Goal: Navigation & Orientation: Find specific page/section

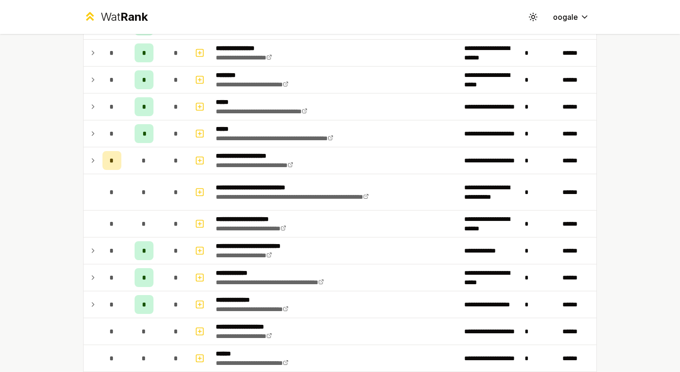
scroll to position [240, 0]
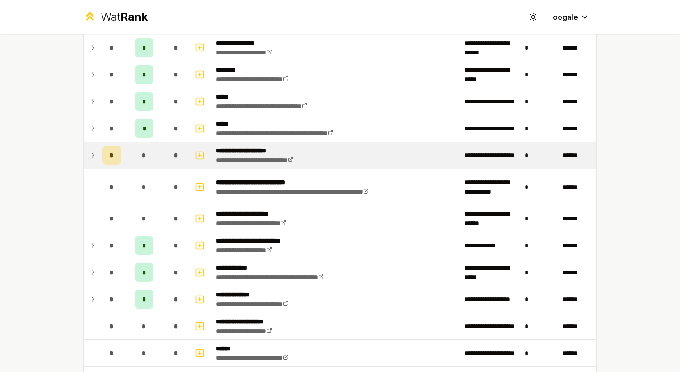
click at [89, 154] on icon at bounding box center [93, 155] width 8 height 11
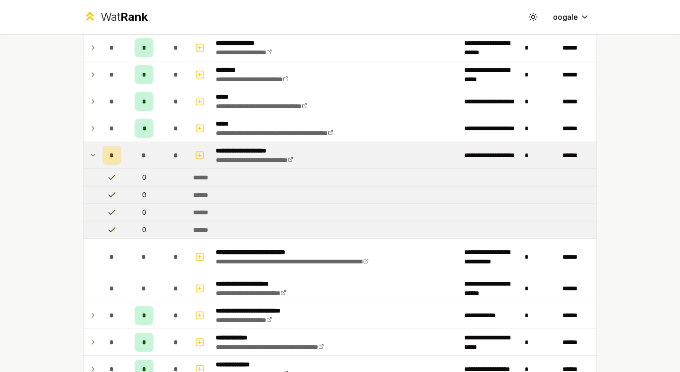
click at [89, 154] on icon at bounding box center [93, 155] width 8 height 11
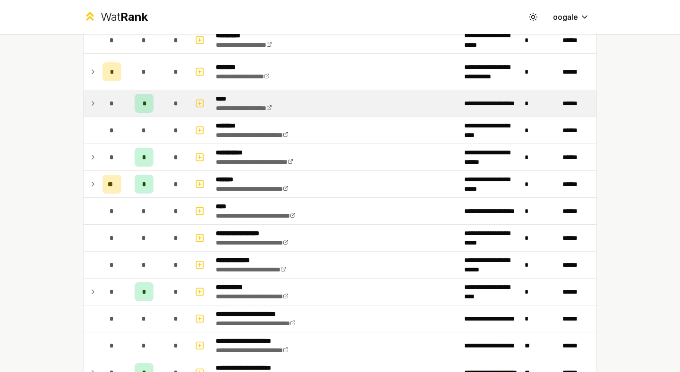
scroll to position [925, 0]
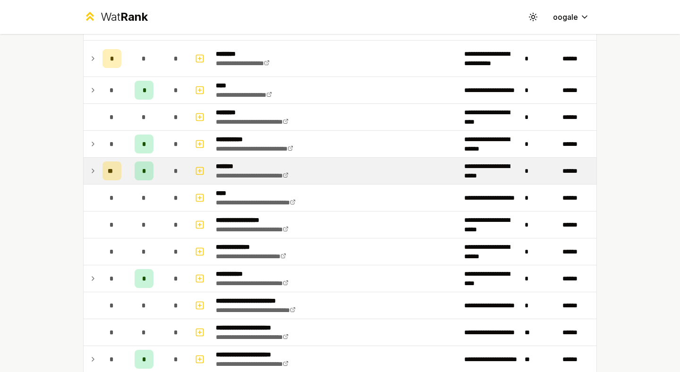
click at [137, 166] on div "*" at bounding box center [143, 170] width 19 height 19
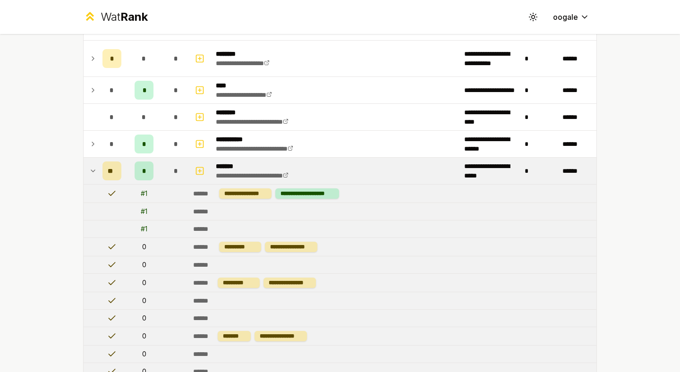
click at [137, 170] on div "*" at bounding box center [143, 170] width 19 height 19
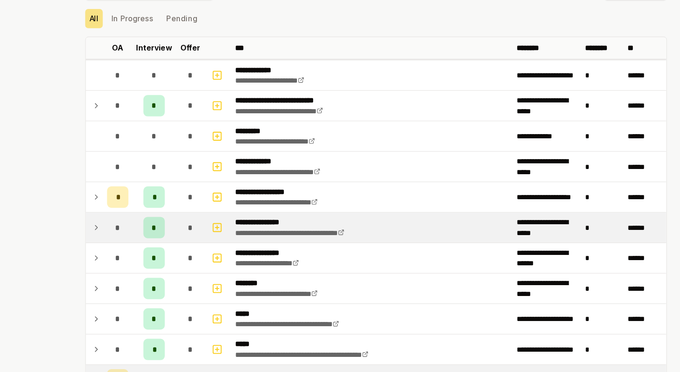
scroll to position [0, 0]
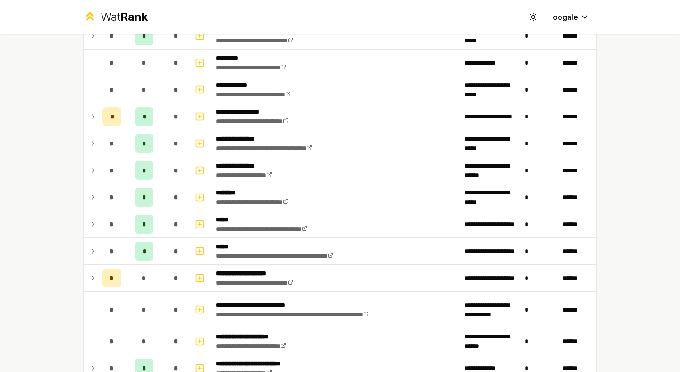
scroll to position [139, 0]
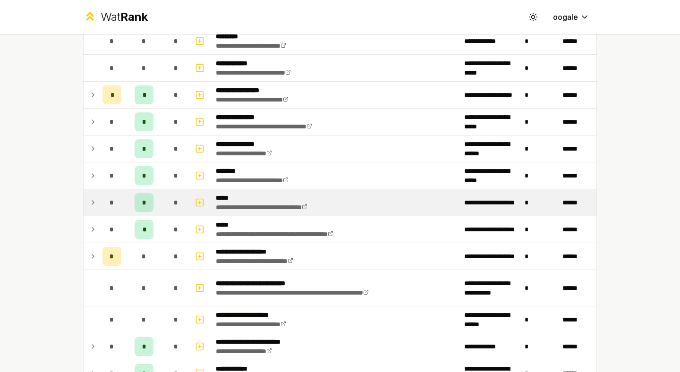
click at [92, 202] on icon at bounding box center [93, 202] width 8 height 11
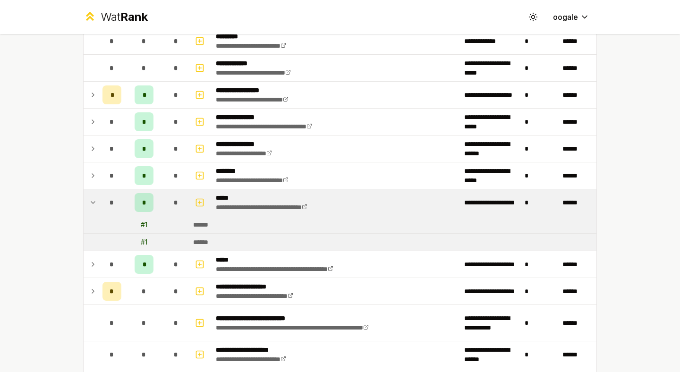
click at [92, 202] on icon at bounding box center [93, 202] width 8 height 11
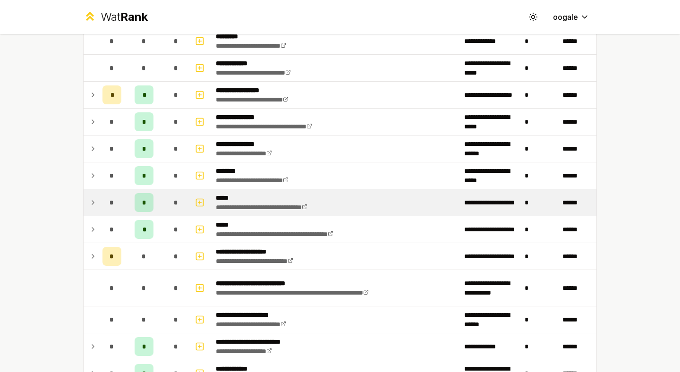
click at [92, 214] on td at bounding box center [91, 202] width 15 height 26
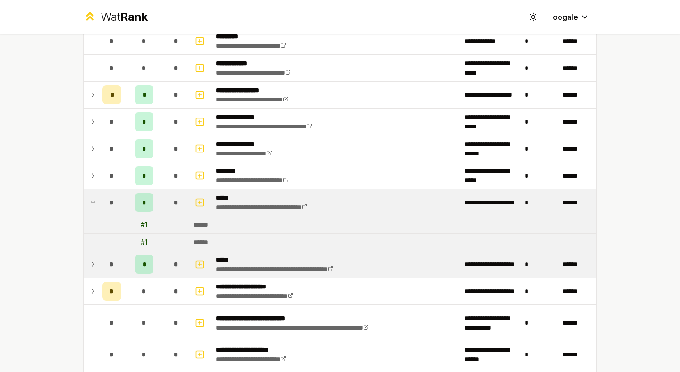
click at [99, 253] on td "*" at bounding box center [112, 264] width 26 height 26
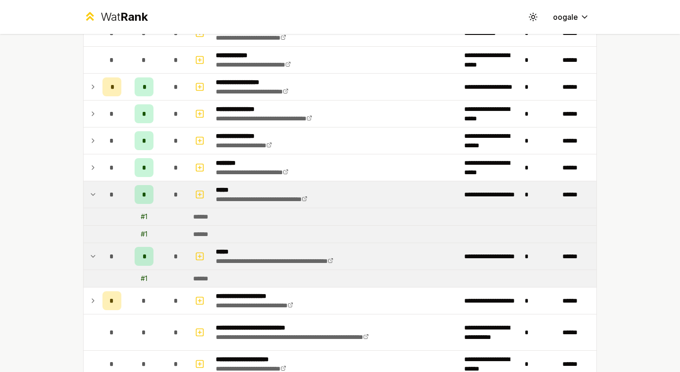
scroll to position [144, 0]
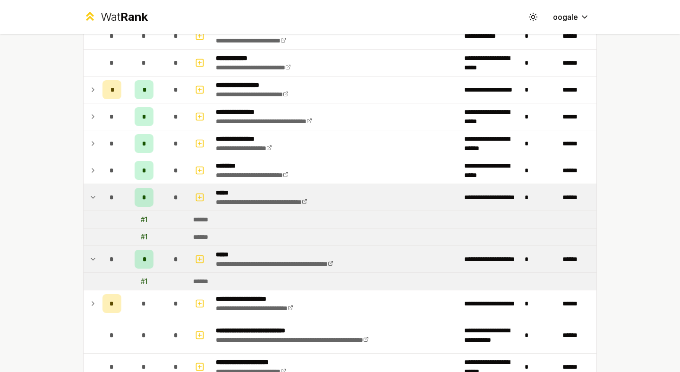
click at [91, 197] on icon at bounding box center [93, 197] width 4 height 2
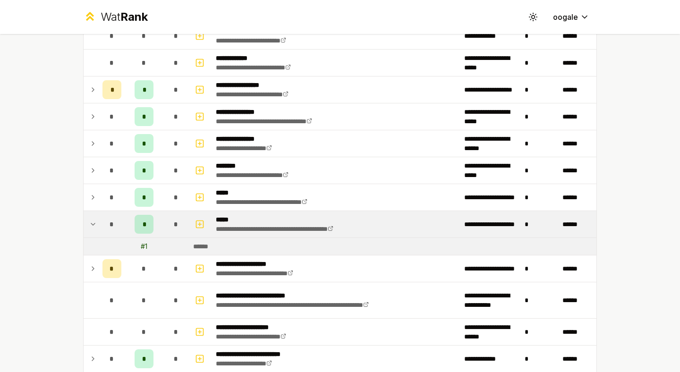
click at [84, 218] on td at bounding box center [91, 224] width 15 height 26
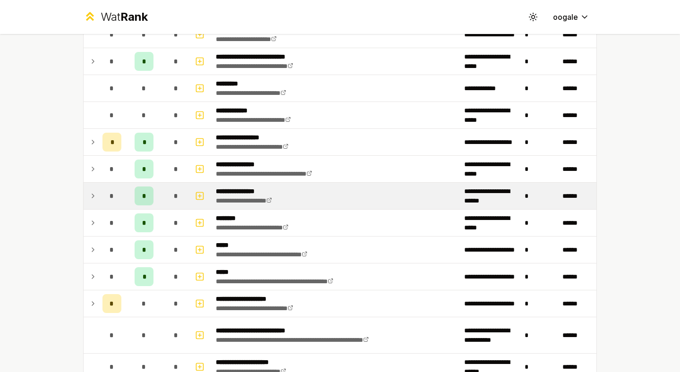
scroll to position [78, 0]
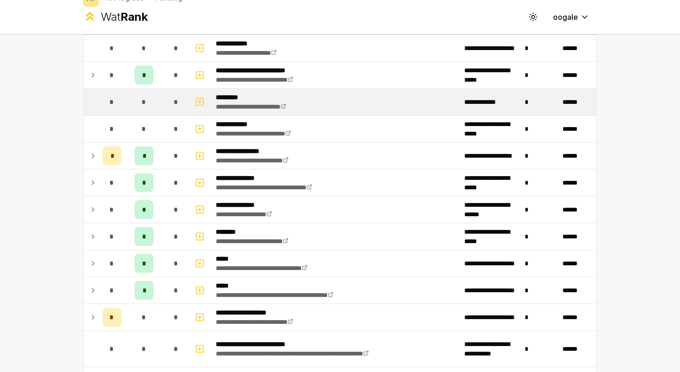
click at [266, 90] on td "**********" at bounding box center [336, 102] width 248 height 26
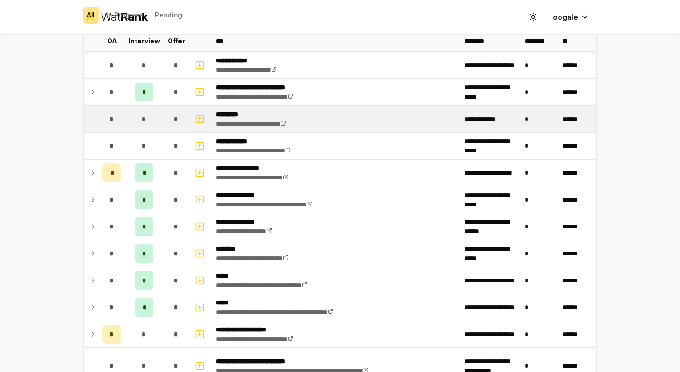
scroll to position [59, 0]
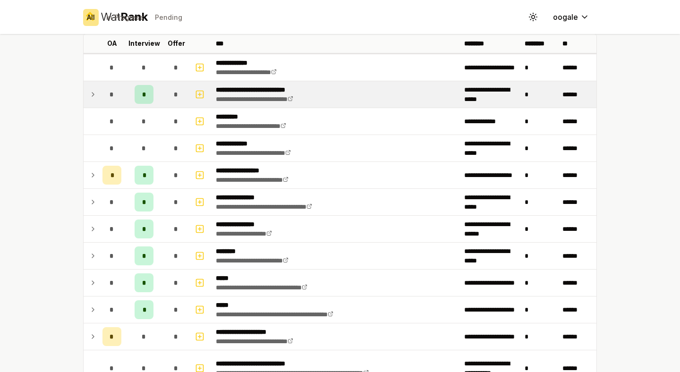
click at [90, 101] on td at bounding box center [91, 94] width 15 height 26
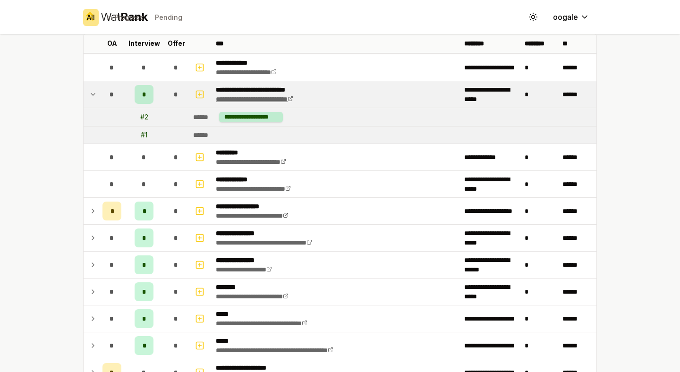
click at [235, 97] on link "**********" at bounding box center [254, 99] width 77 height 7
